Goal: Navigation & Orientation: Find specific page/section

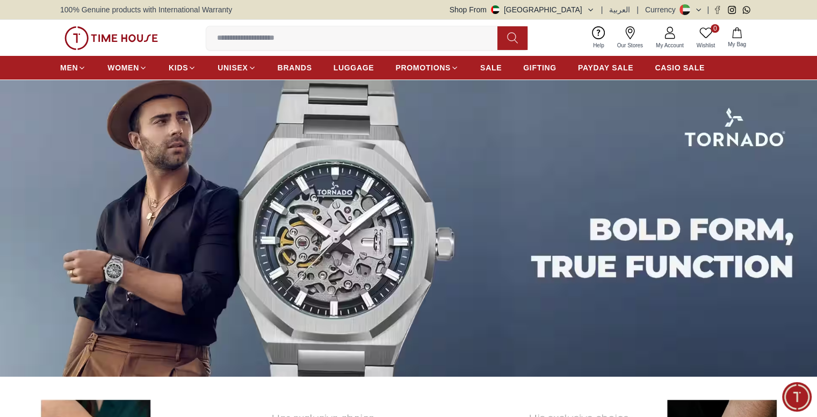
click at [505, 278] on img at bounding box center [408, 227] width 817 height 297
click at [104, 352] on img at bounding box center [408, 227] width 817 height 297
click at [583, 6] on button "Shop From [GEOGRAPHIC_DATA]" at bounding box center [521, 9] width 145 height 11
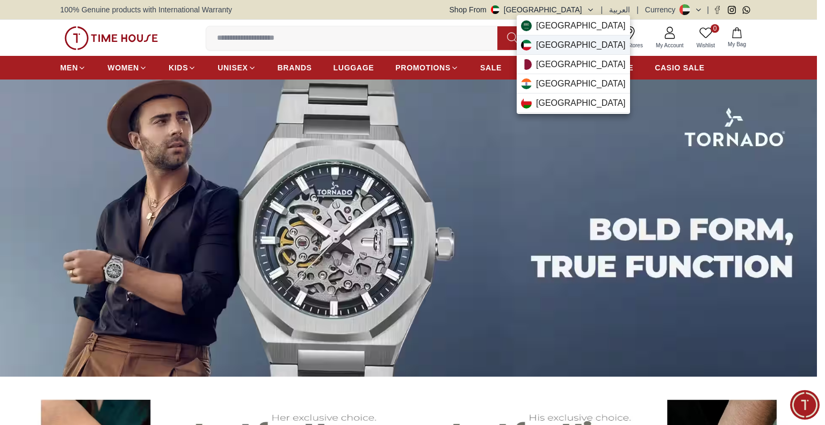
click at [561, 49] on span "[GEOGRAPHIC_DATA]" at bounding box center [581, 45] width 90 height 13
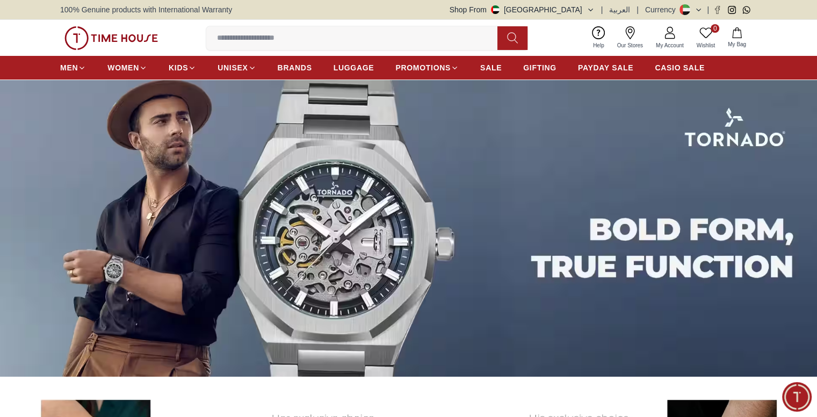
click at [580, 7] on button "Shop From [GEOGRAPHIC_DATA]" at bounding box center [521, 9] width 145 height 11
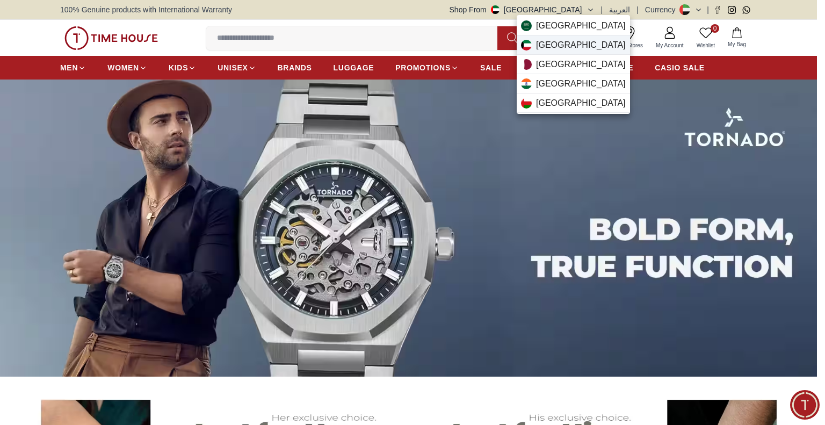
click at [562, 40] on div "[GEOGRAPHIC_DATA]" at bounding box center [573, 44] width 113 height 19
